Goal: Task Accomplishment & Management: Use online tool/utility

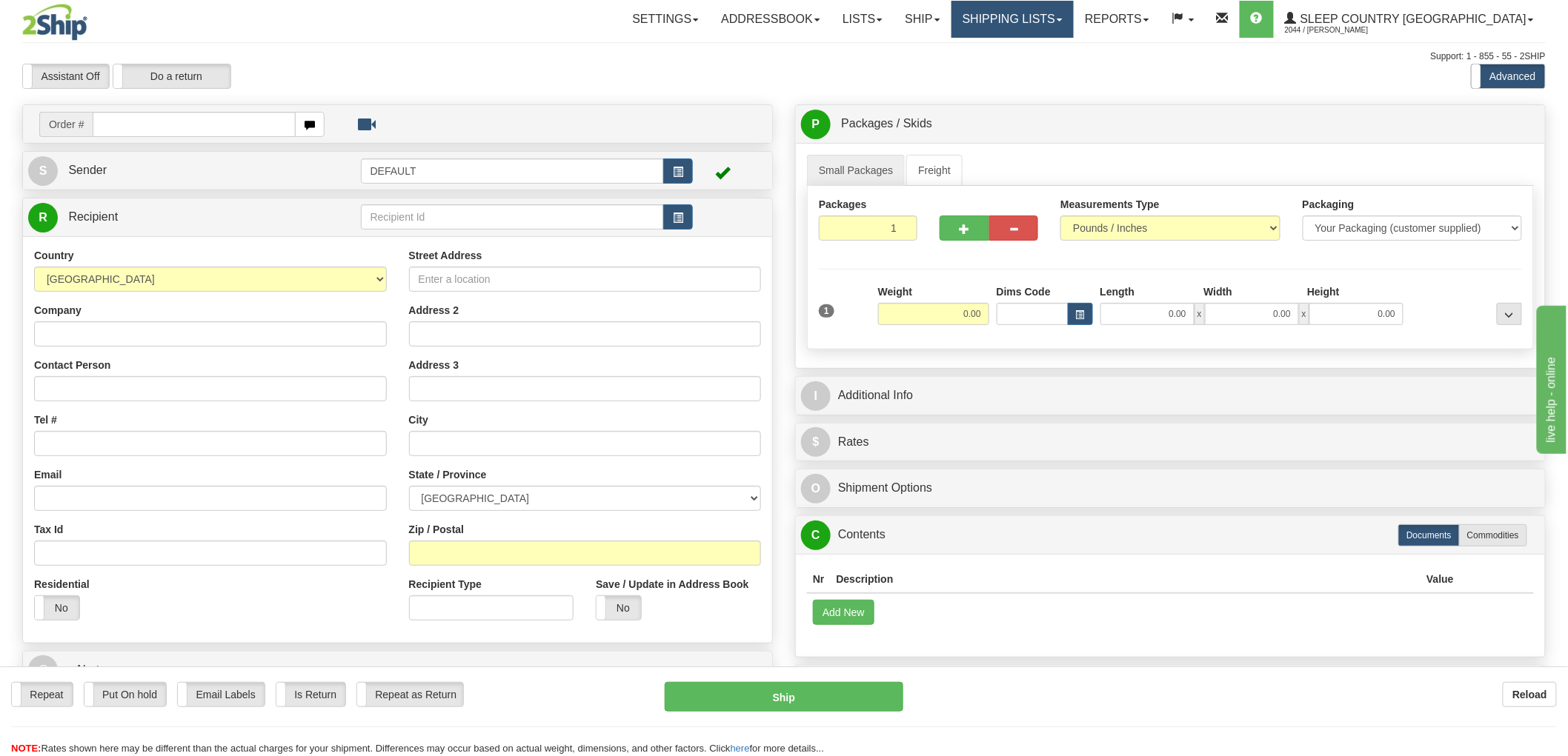
click at [1050, 30] on link "Shipping lists" at bounding box center [1012, 19] width 122 height 37
click at [1071, 62] on link "Search Shipment History" at bounding box center [1000, 71] width 145 height 19
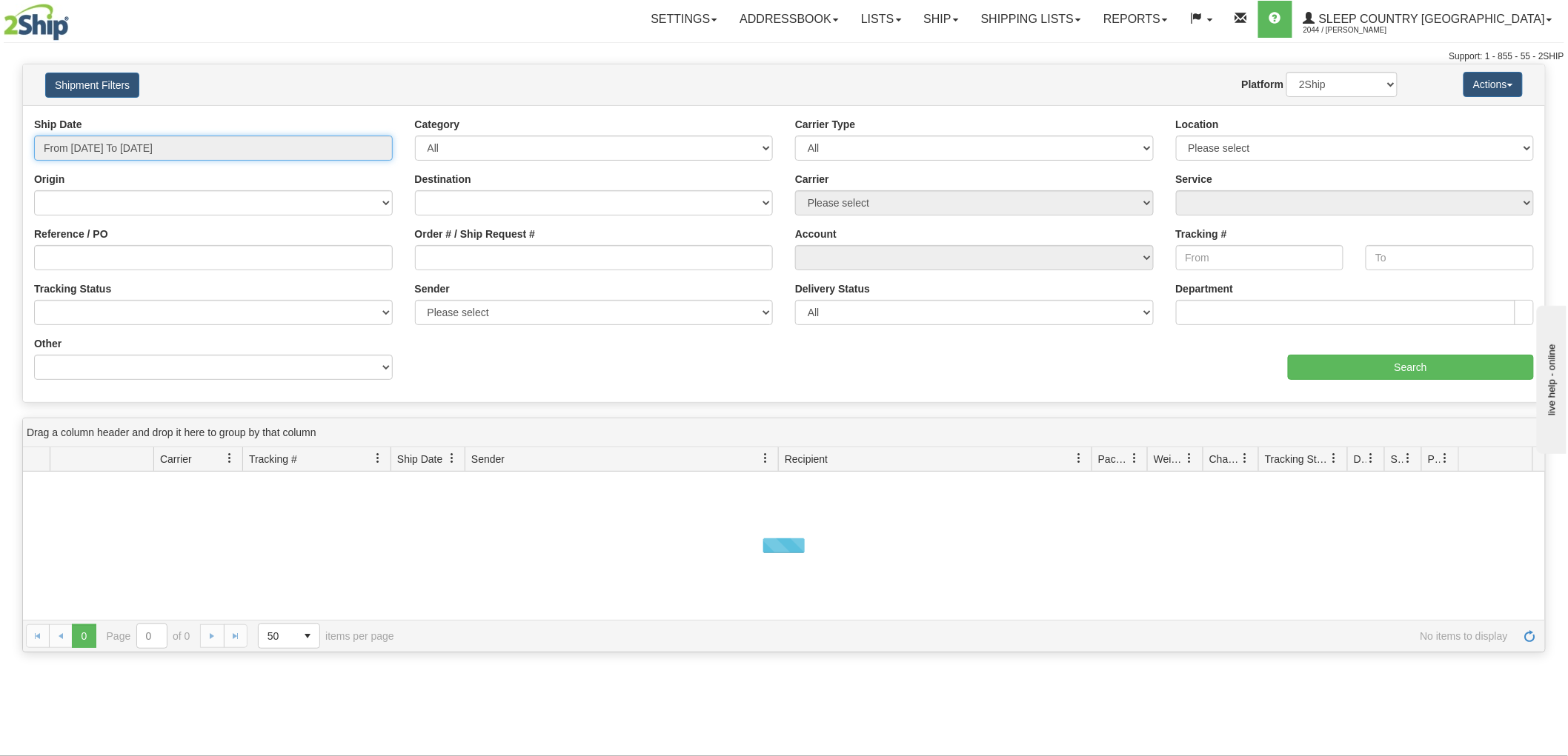
drag, startPoint x: 0, startPoint y: 0, endPoint x: 187, endPoint y: 149, distance: 239.1
click at [187, 149] on input "From [DATE] To [DATE]" at bounding box center [213, 148] width 359 height 25
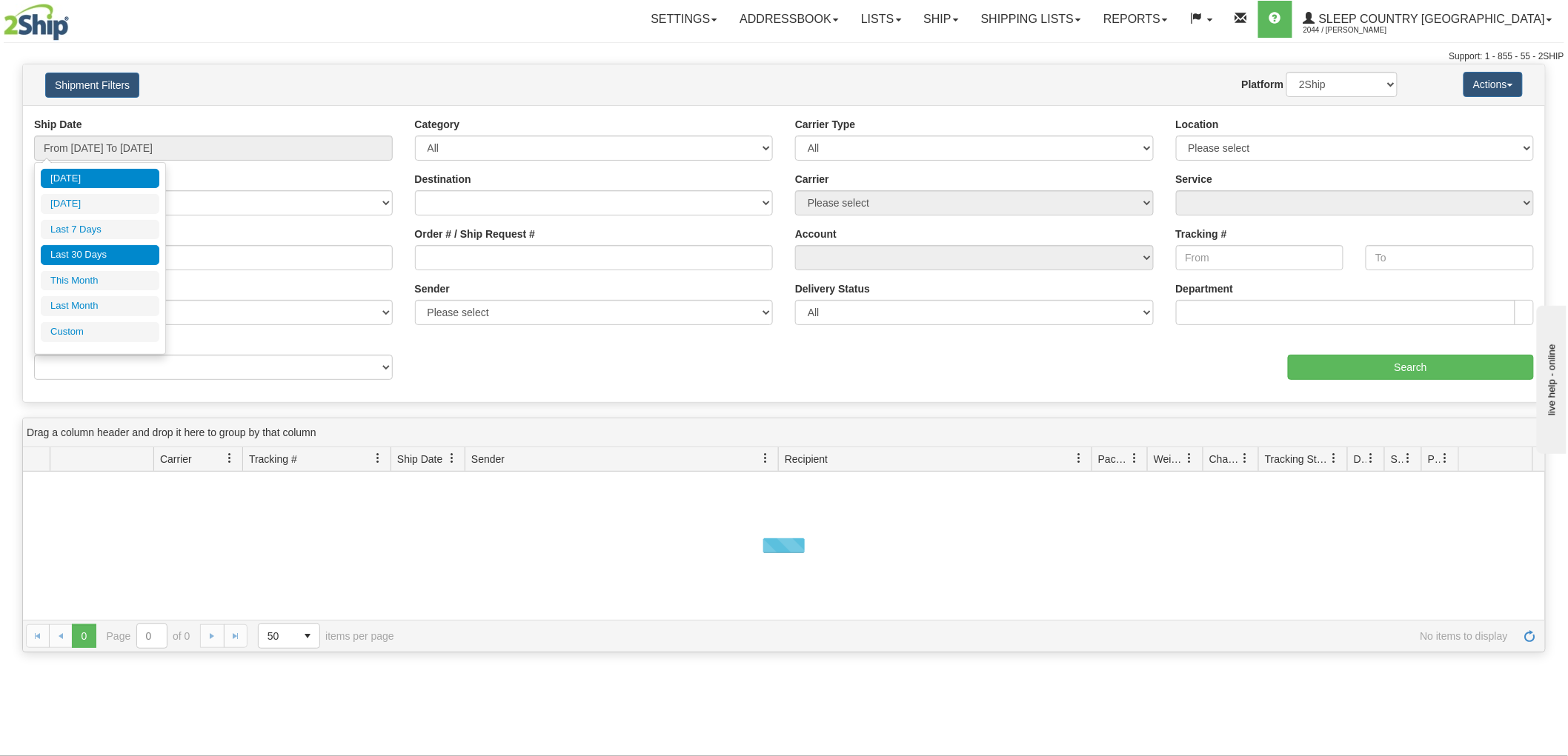
click at [91, 248] on li "Last 30 Days" at bounding box center [100, 255] width 118 height 20
type input "From [DATE] To [DATE]"
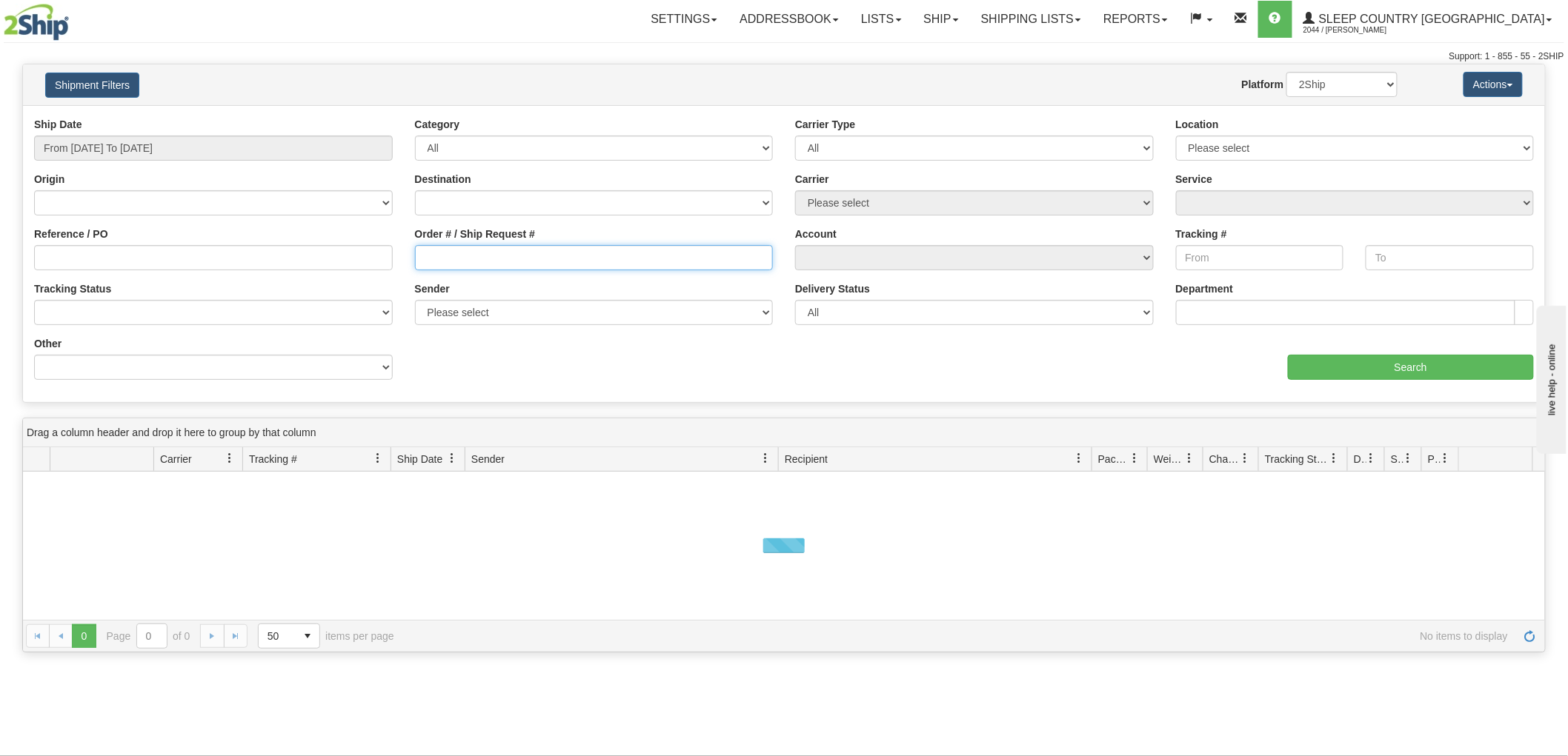
click at [481, 257] on input "Order # / Ship Request #" at bounding box center [594, 257] width 359 height 25
paste input "9000I036332"
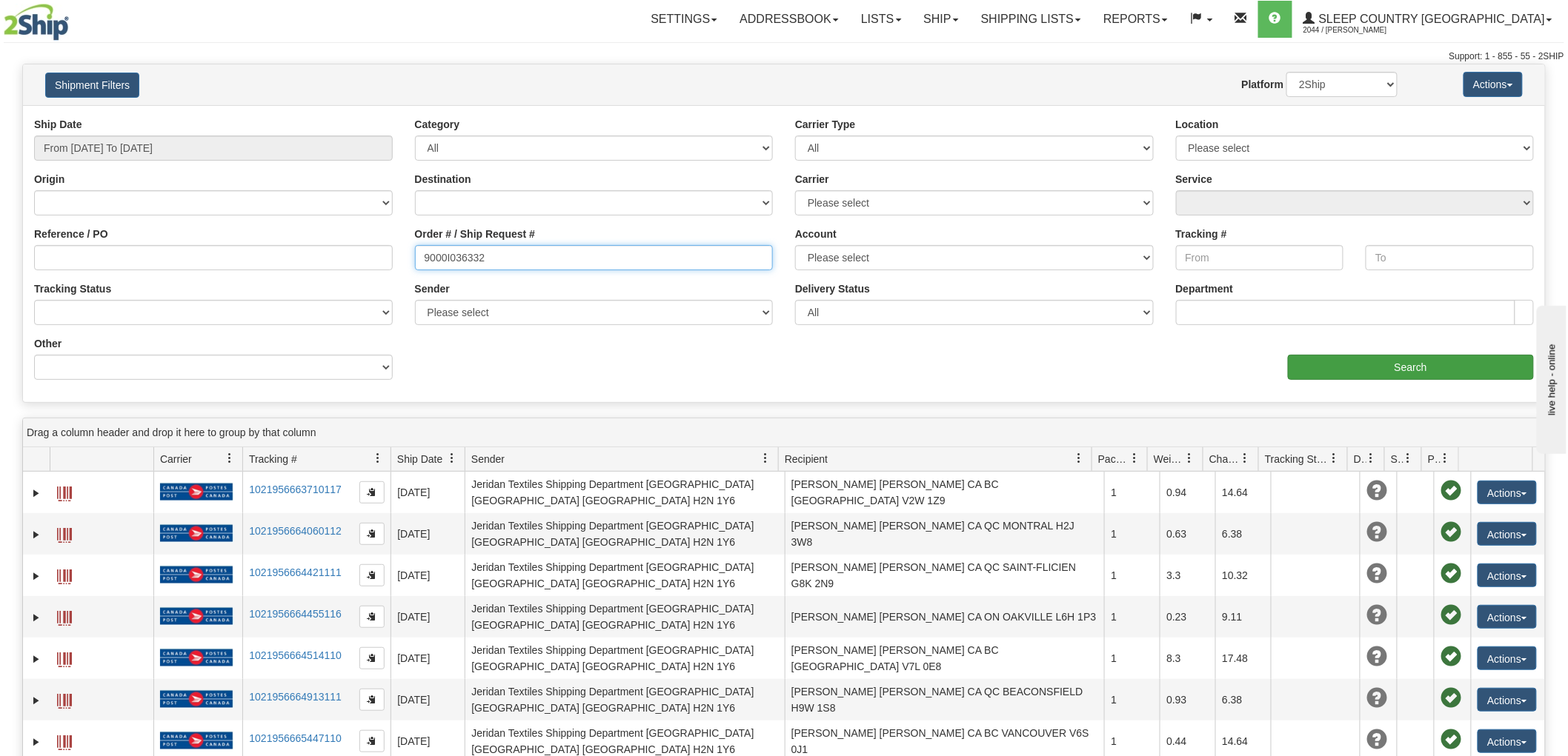
type input "9000I036332"
click at [1315, 370] on input "Search" at bounding box center [1411, 368] width 246 height 25
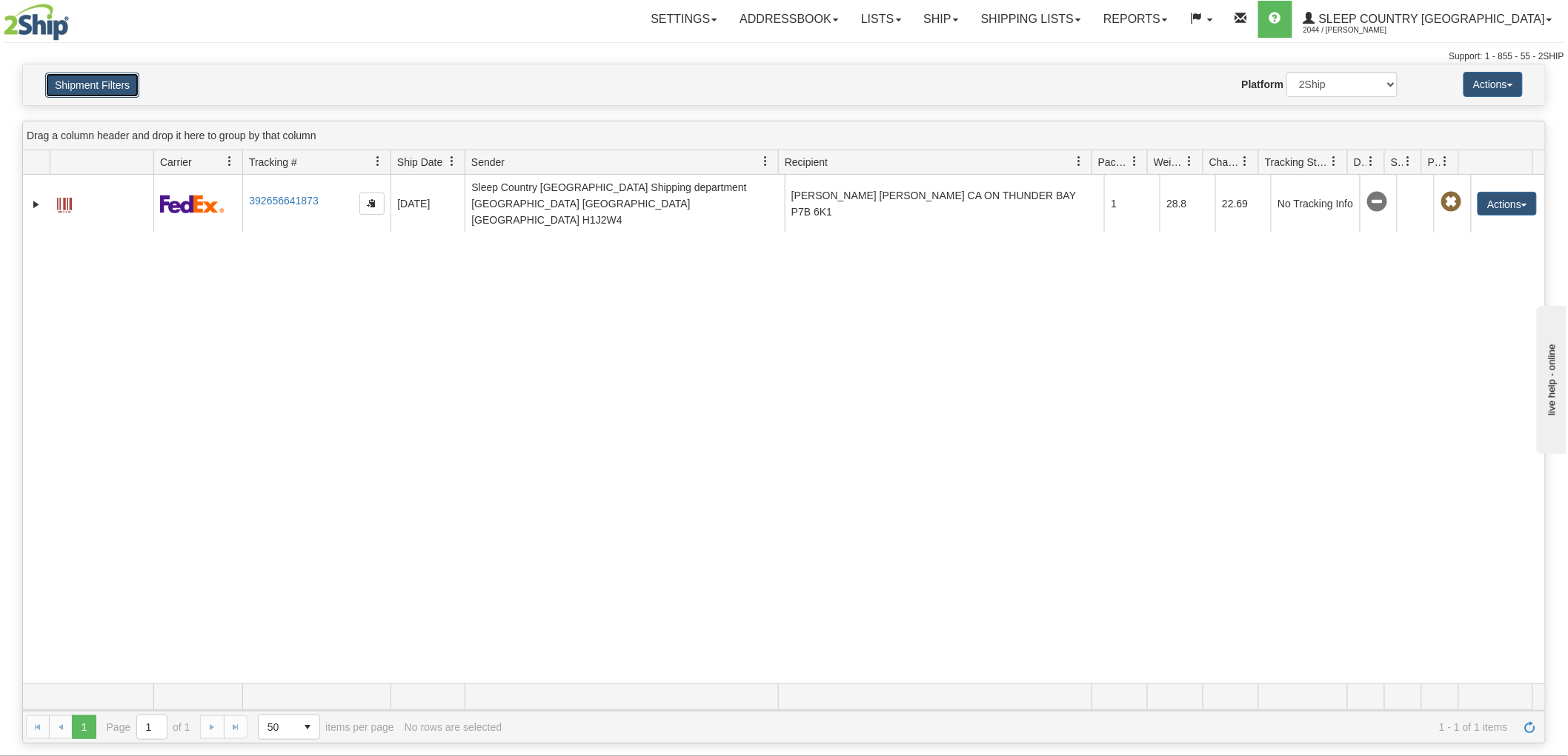
click at [93, 84] on button "Shipment Filters" at bounding box center [92, 86] width 94 height 25
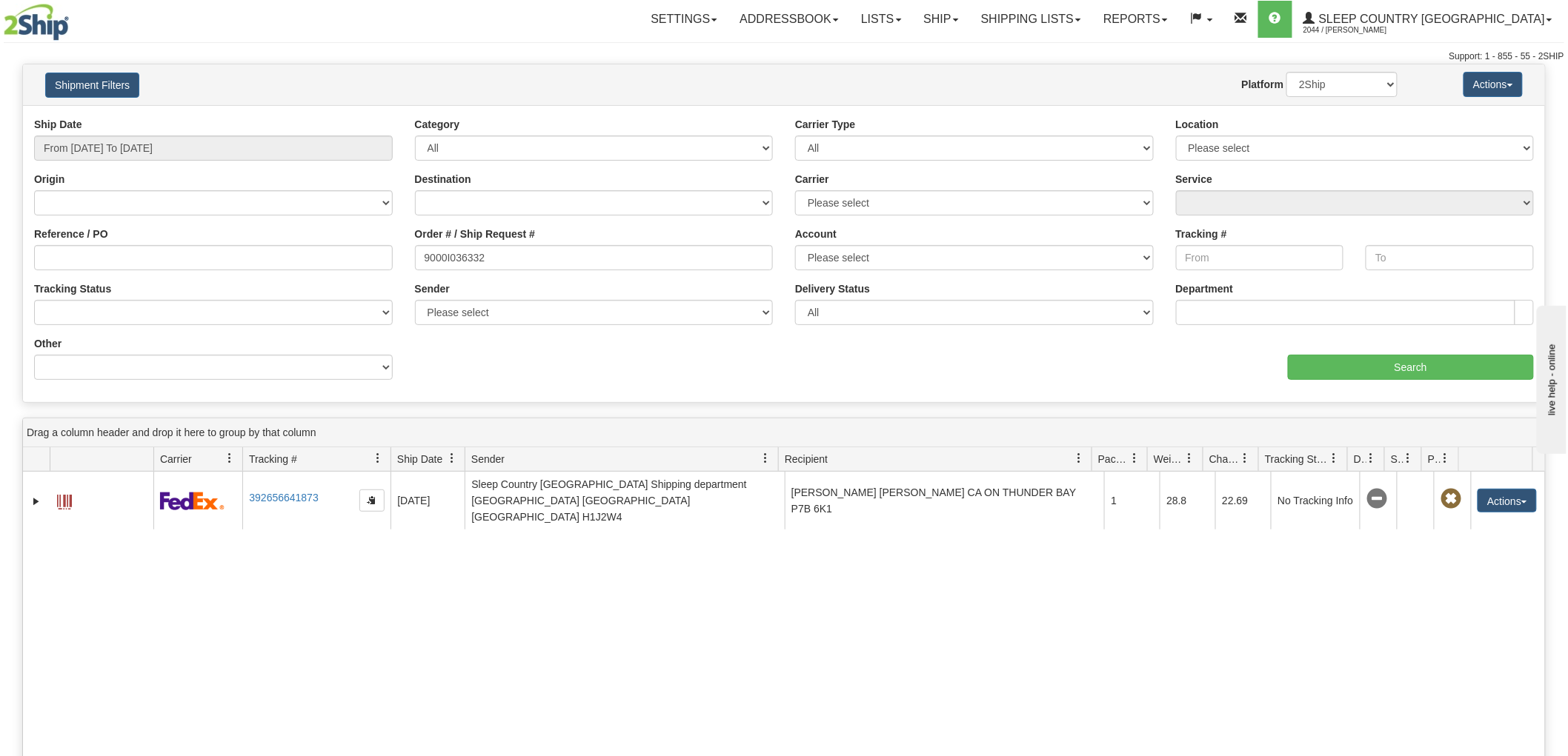
click at [952, 676] on div "31539219 2044 392656641873 [DATE] [DATE] 10:30:42 AM Sleep Country [GEOGRAPHIC_…" at bounding box center [784, 726] width 1522 height 509
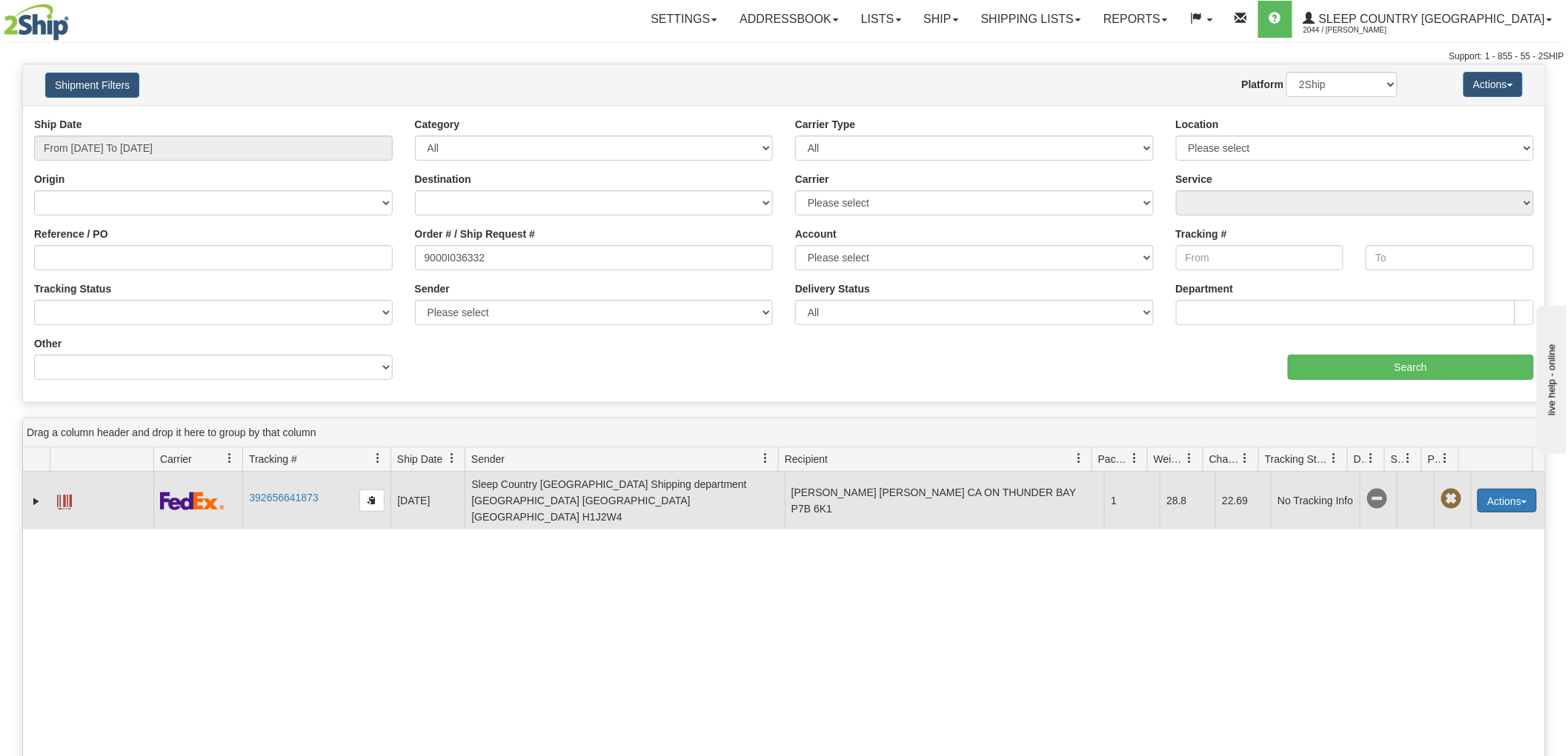
click at [1493, 491] on button "Actions" at bounding box center [1506, 500] width 59 height 24
click at [1443, 538] on link "Return" at bounding box center [1476, 547] width 118 height 19
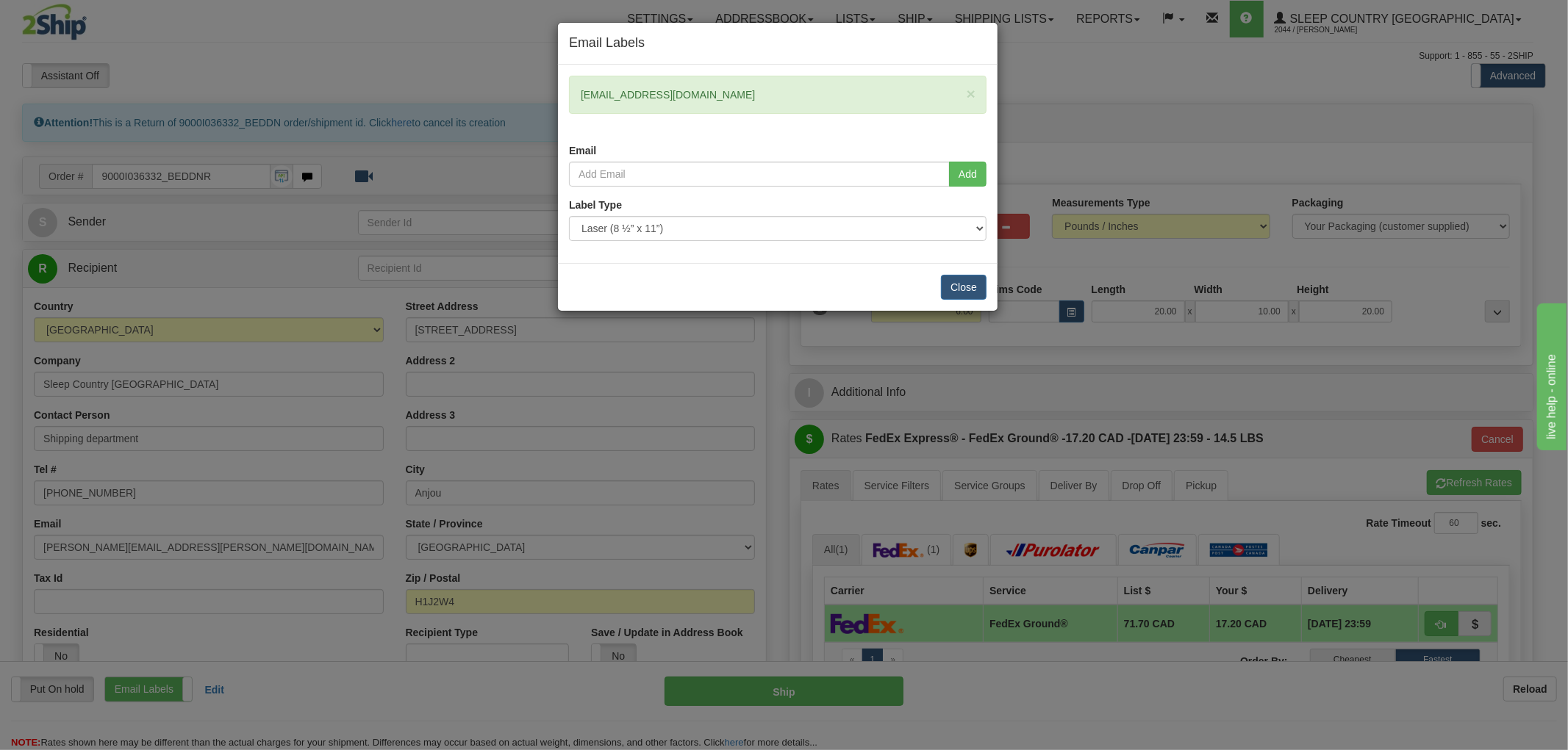
click at [702, 160] on div "× victoriaerickson97@gmail.com Email" at bounding box center [777, 118] width 440 height 86
click at [700, 185] on input "email" at bounding box center [759, 174] width 381 height 25
click at [947, 172] on input "amber.begg@sleepcountry.ca" at bounding box center [759, 174] width 381 height 25
type input "amber.begg@sleepcountry.ca"
click at [951, 172] on button "Add" at bounding box center [968, 174] width 38 height 25
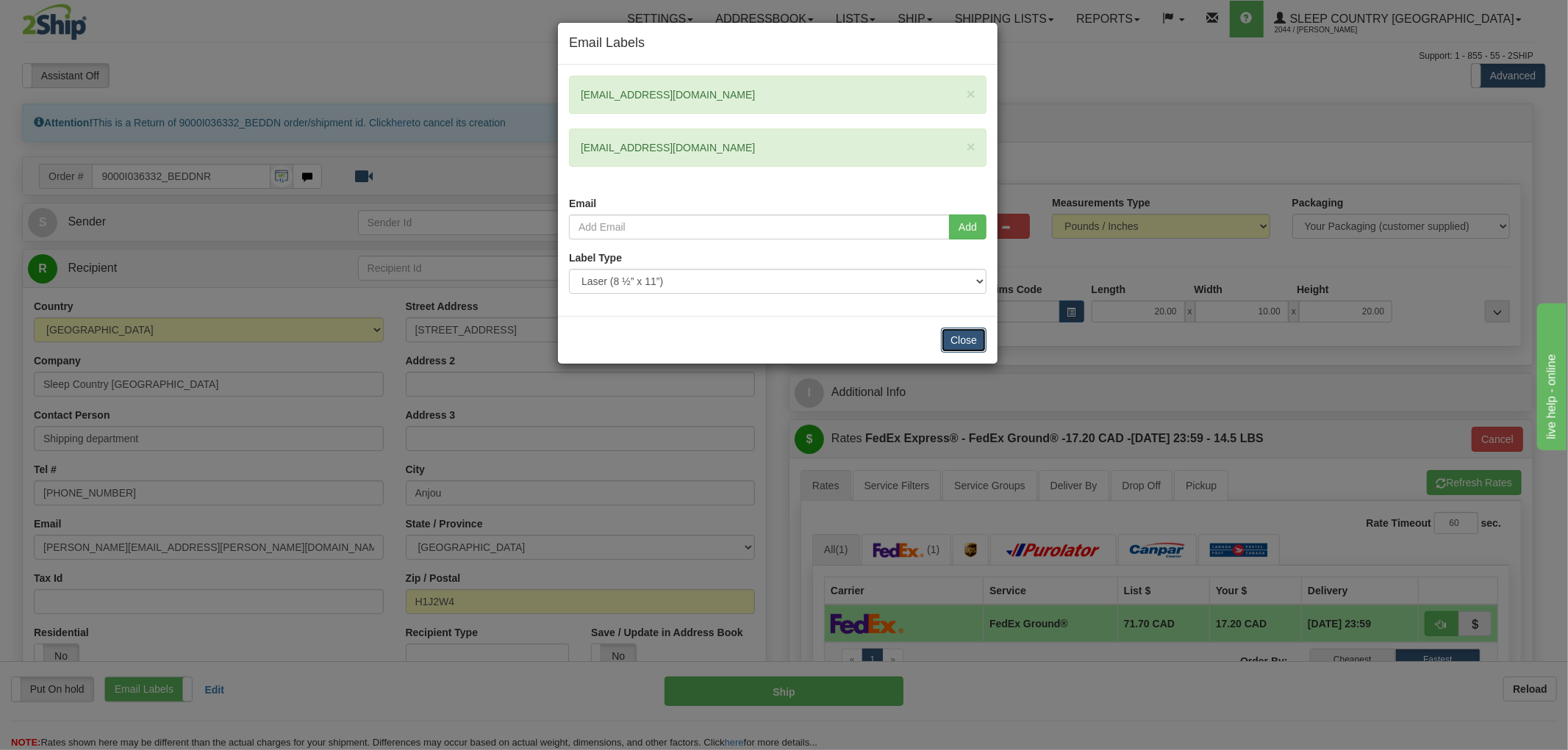
click at [957, 339] on button "Close" at bounding box center [963, 340] width 45 height 25
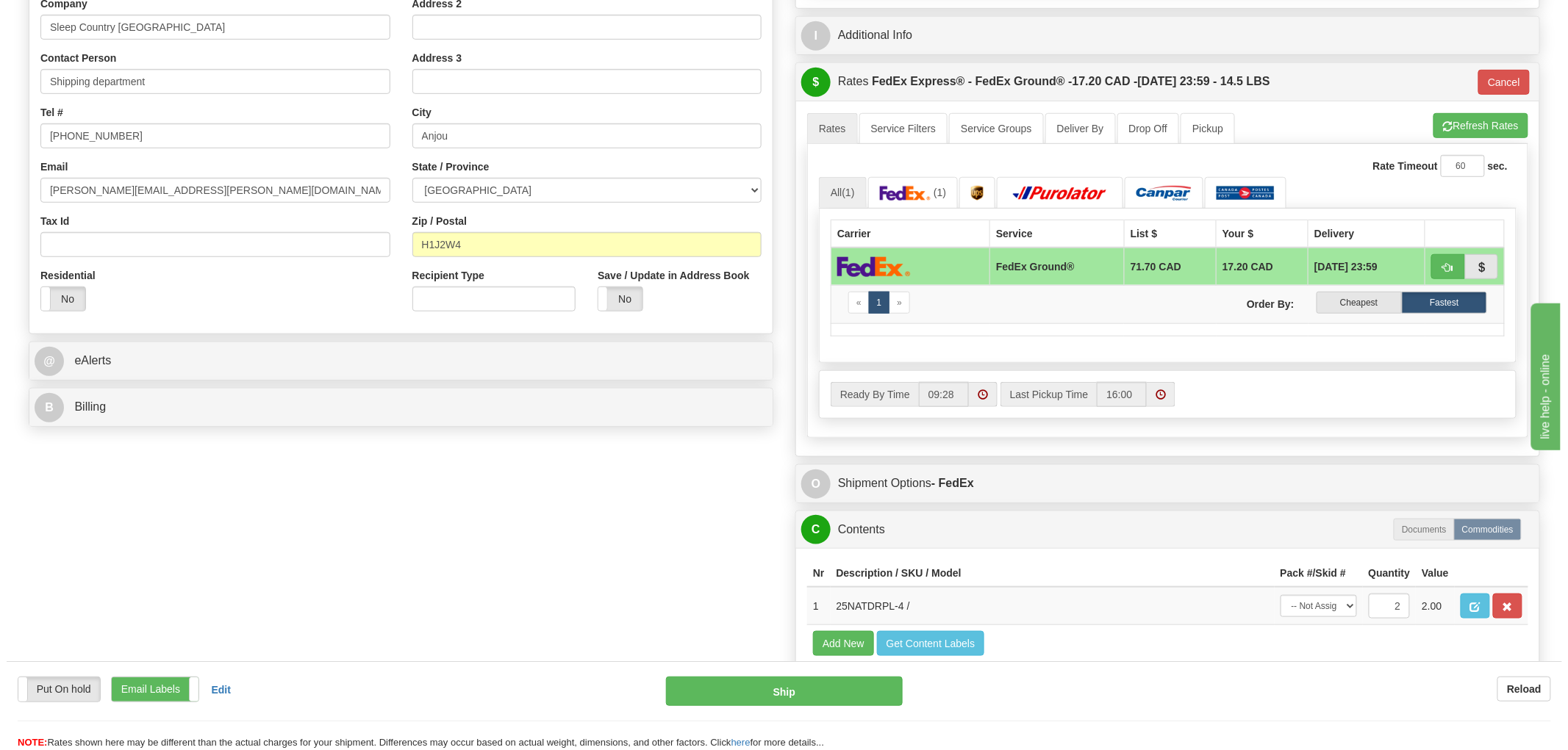
scroll to position [489, 0]
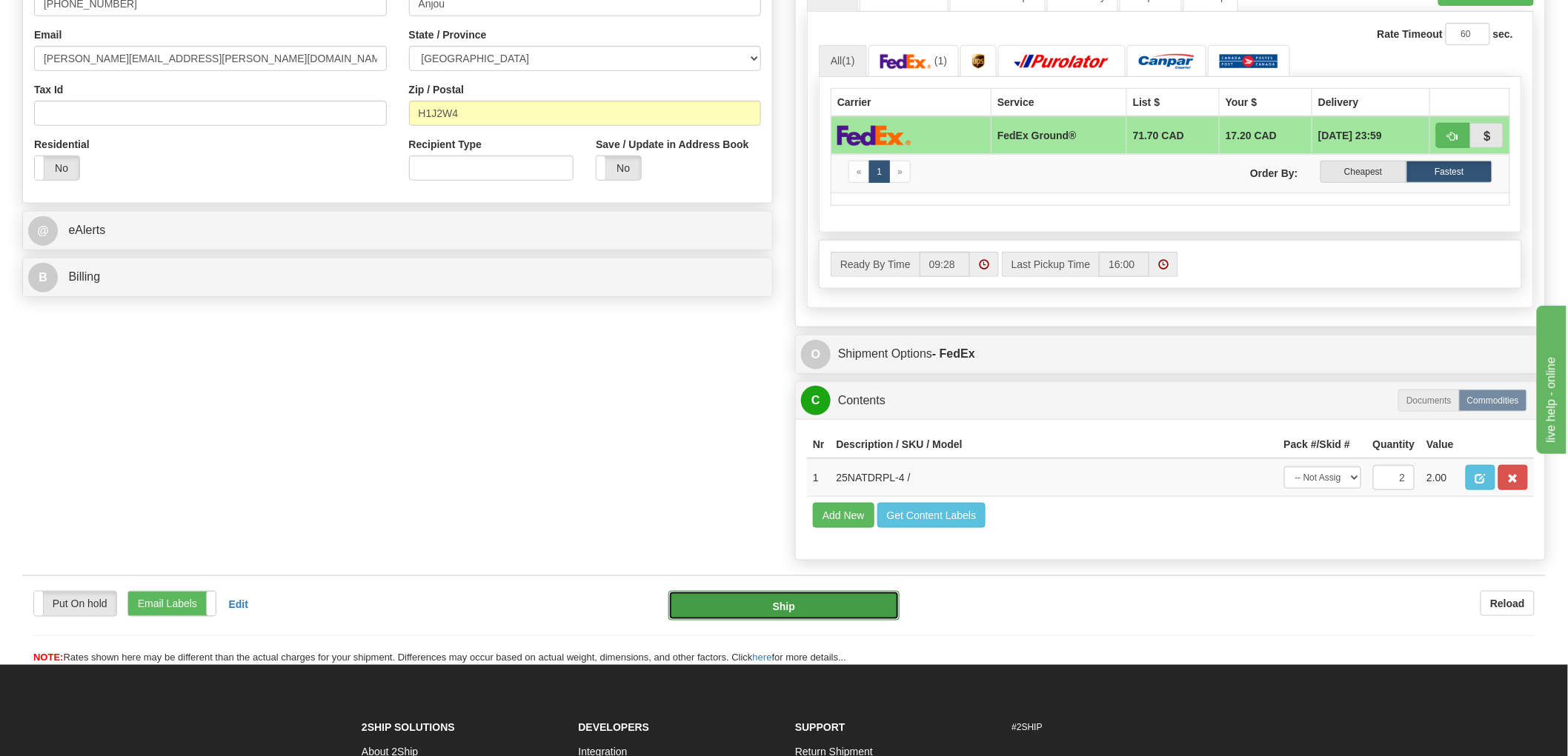
click at [708, 620] on button "Ship" at bounding box center [784, 606] width 232 height 30
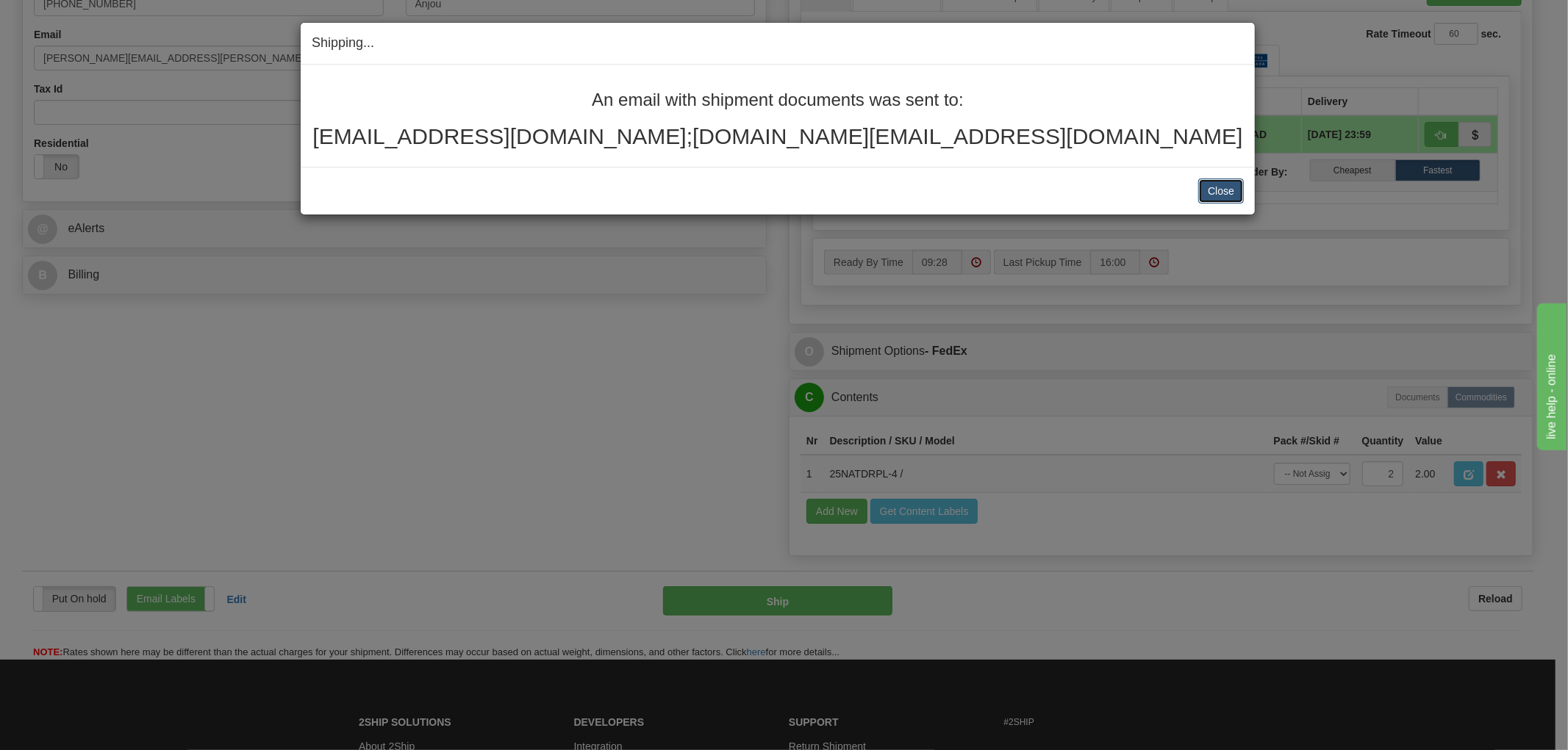
click at [1217, 195] on button "Close" at bounding box center [1220, 191] width 45 height 25
